Goal: Find specific fact: Find specific fact

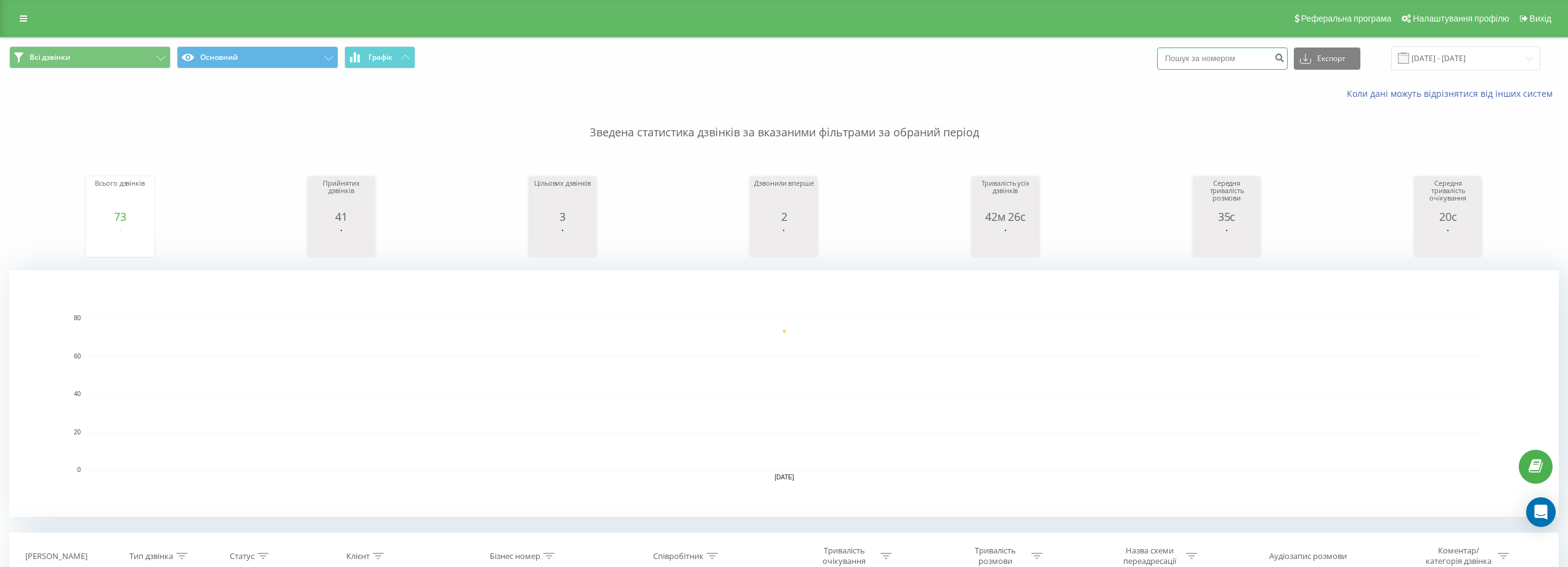
click at [1216, 56] on input at bounding box center [1222, 59] width 131 height 22
paste input "380674310202"
type input "380674310202"
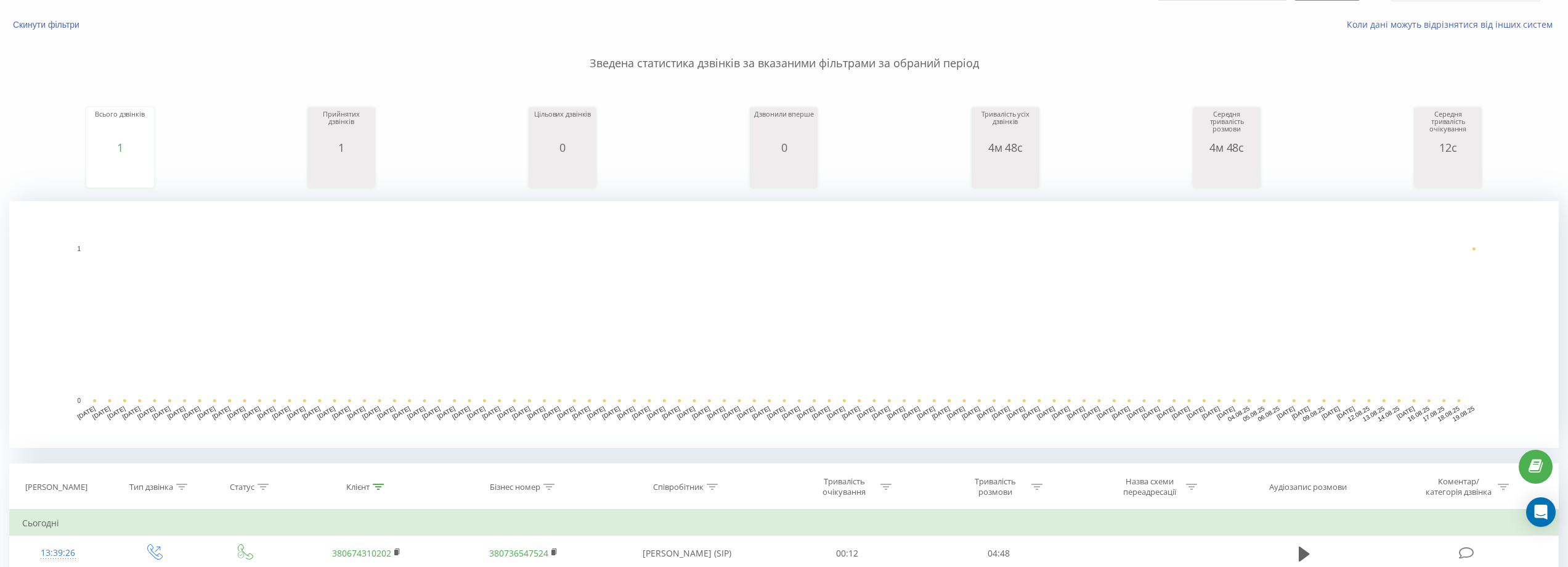
scroll to position [247, 0]
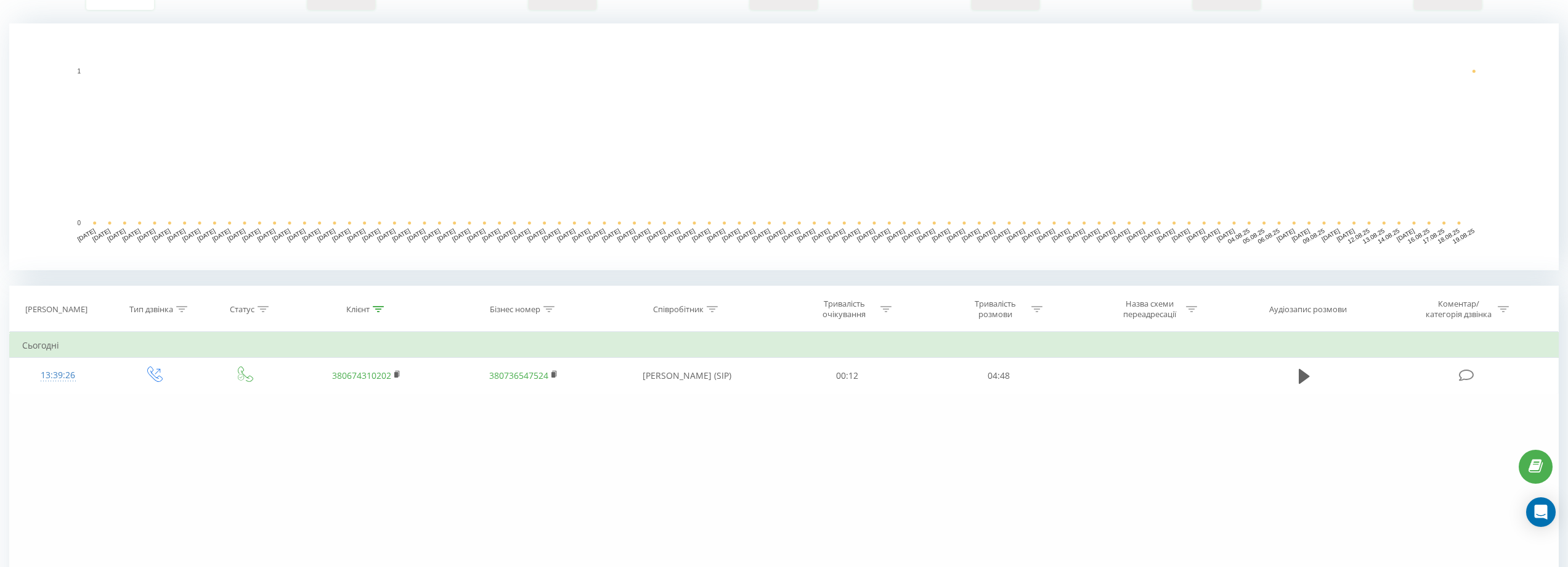
drag, startPoint x: 1304, startPoint y: 373, endPoint x: 1215, endPoint y: 404, distance: 94.2
click at [1304, 372] on icon at bounding box center [1304, 375] width 11 height 15
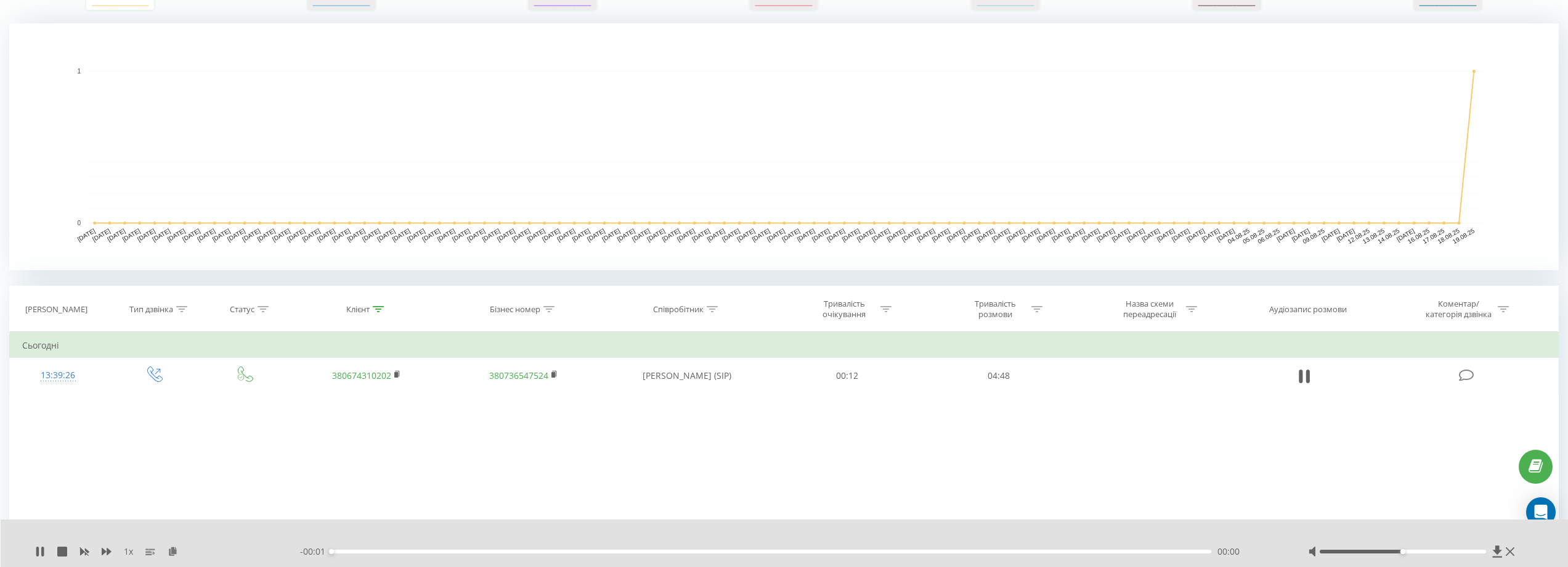
click at [166, 552] on div "1 x" at bounding box center [167, 551] width 265 height 12
click at [169, 549] on icon at bounding box center [173, 550] width 10 height 8
click at [40, 551] on icon at bounding box center [40, 551] width 10 height 10
